Goal: Browse casually

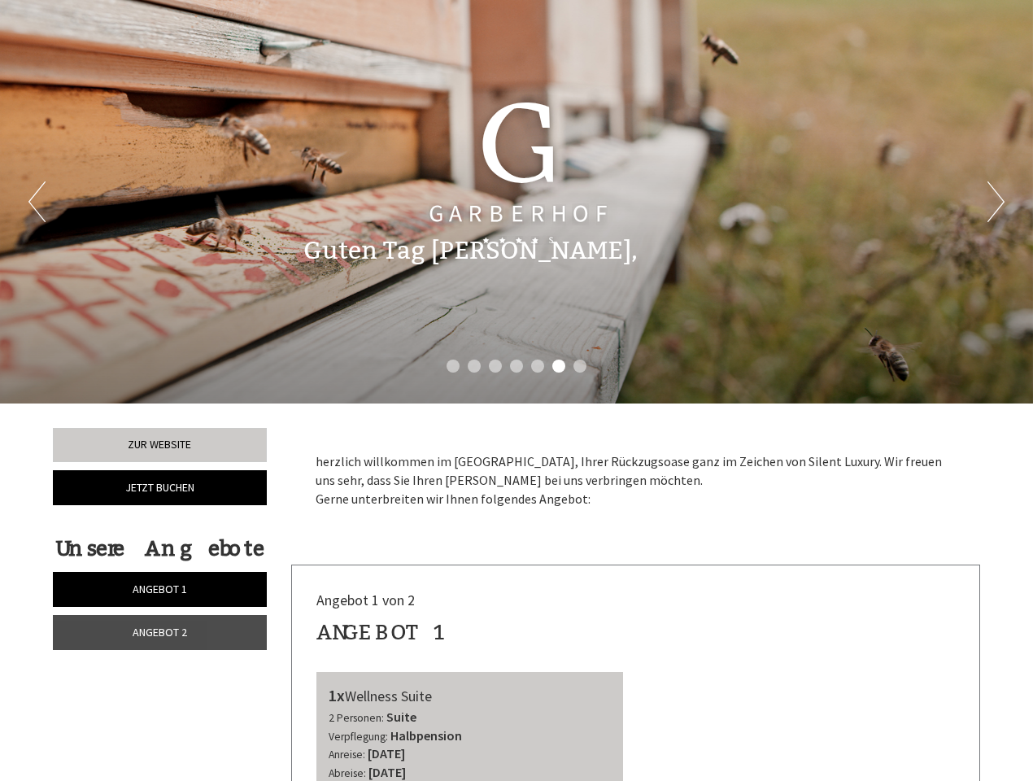
click at [516, 390] on div "Previous Next 1 2 3 4 5 6 7" at bounding box center [516, 201] width 1033 height 403
click at [37, 202] on button "Previous" at bounding box center [36, 201] width 17 height 41
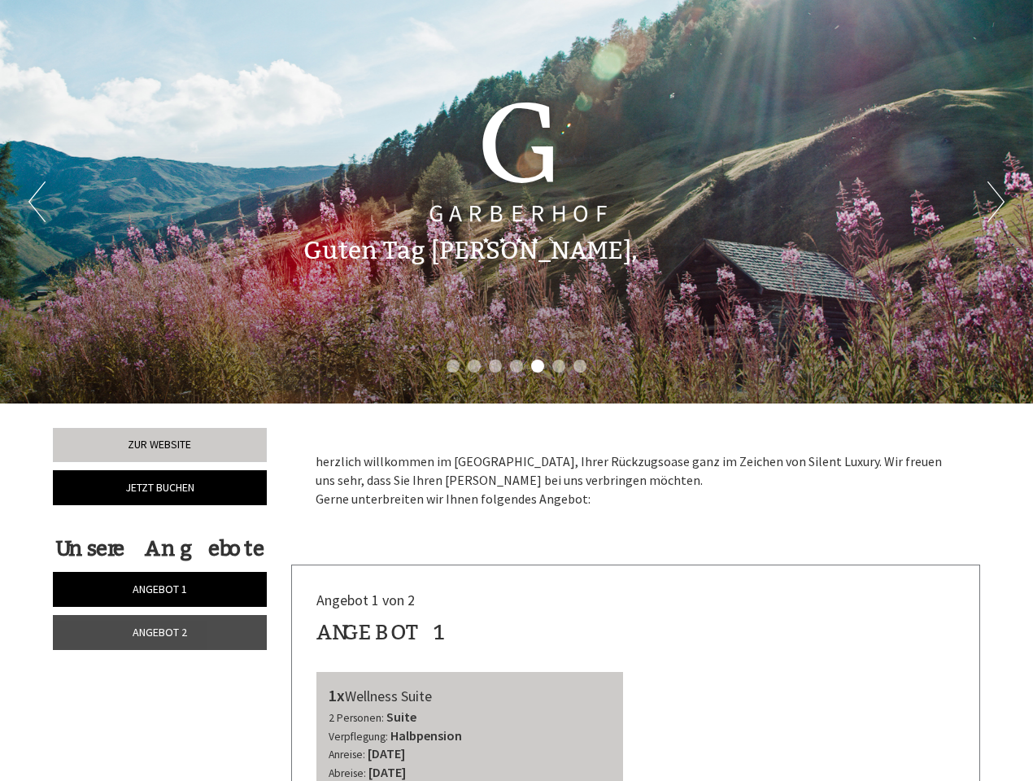
click at [995, 202] on button "Next" at bounding box center [995, 201] width 17 height 41
click at [453, 366] on li "1" at bounding box center [452, 365] width 13 height 13
click at [474, 366] on li "2" at bounding box center [474, 365] width 13 height 13
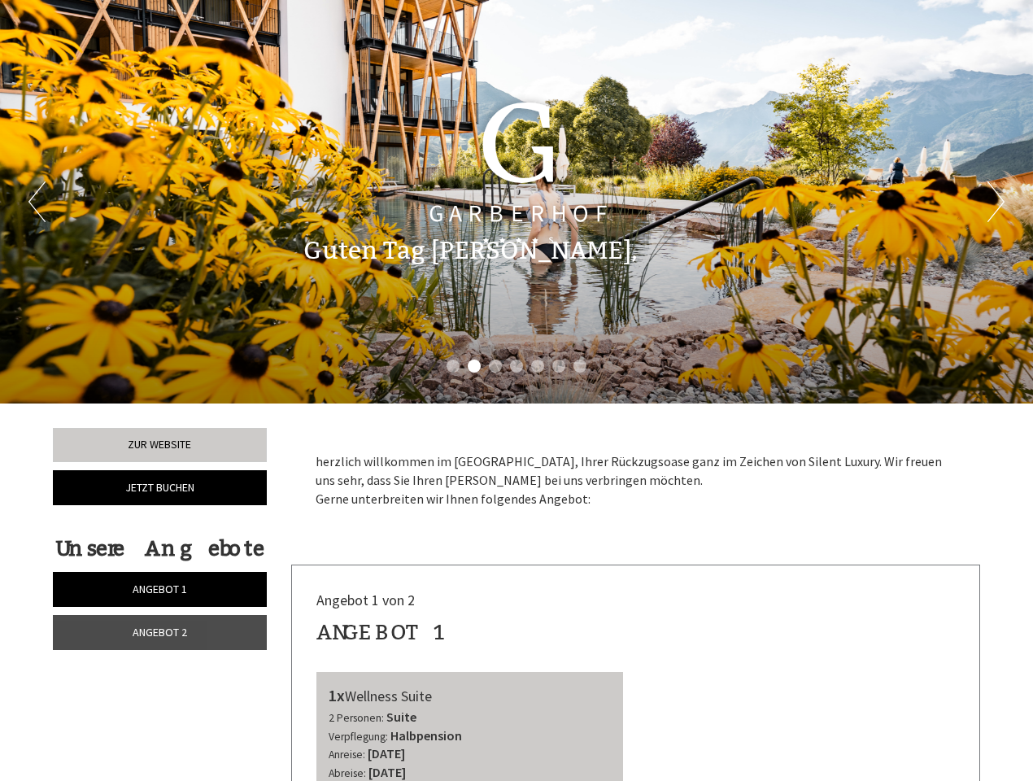
click at [495, 366] on li "3" at bounding box center [495, 365] width 13 height 13
click at [516, 366] on li "4" at bounding box center [516, 365] width 13 height 13
click at [538, 366] on li "5" at bounding box center [537, 365] width 13 height 13
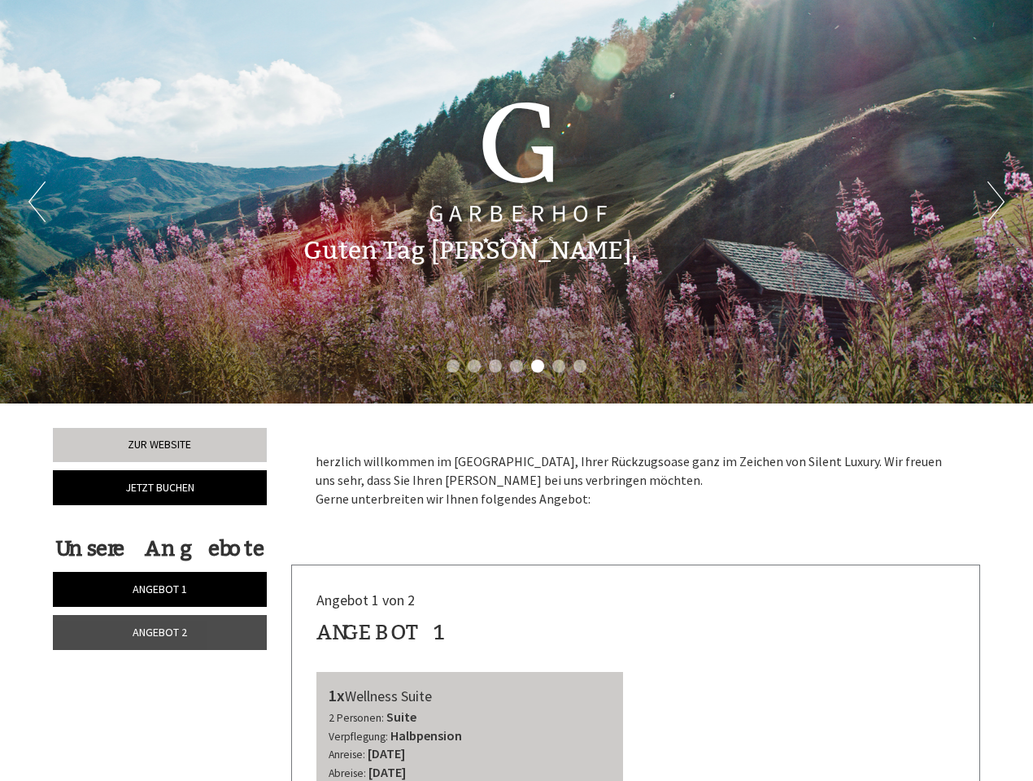
click at [559, 366] on li "6" at bounding box center [558, 365] width 13 height 13
click at [580, 366] on li "7" at bounding box center [579, 365] width 13 height 13
